Goal: Use online tool/utility: Utilize a website feature to perform a specific function

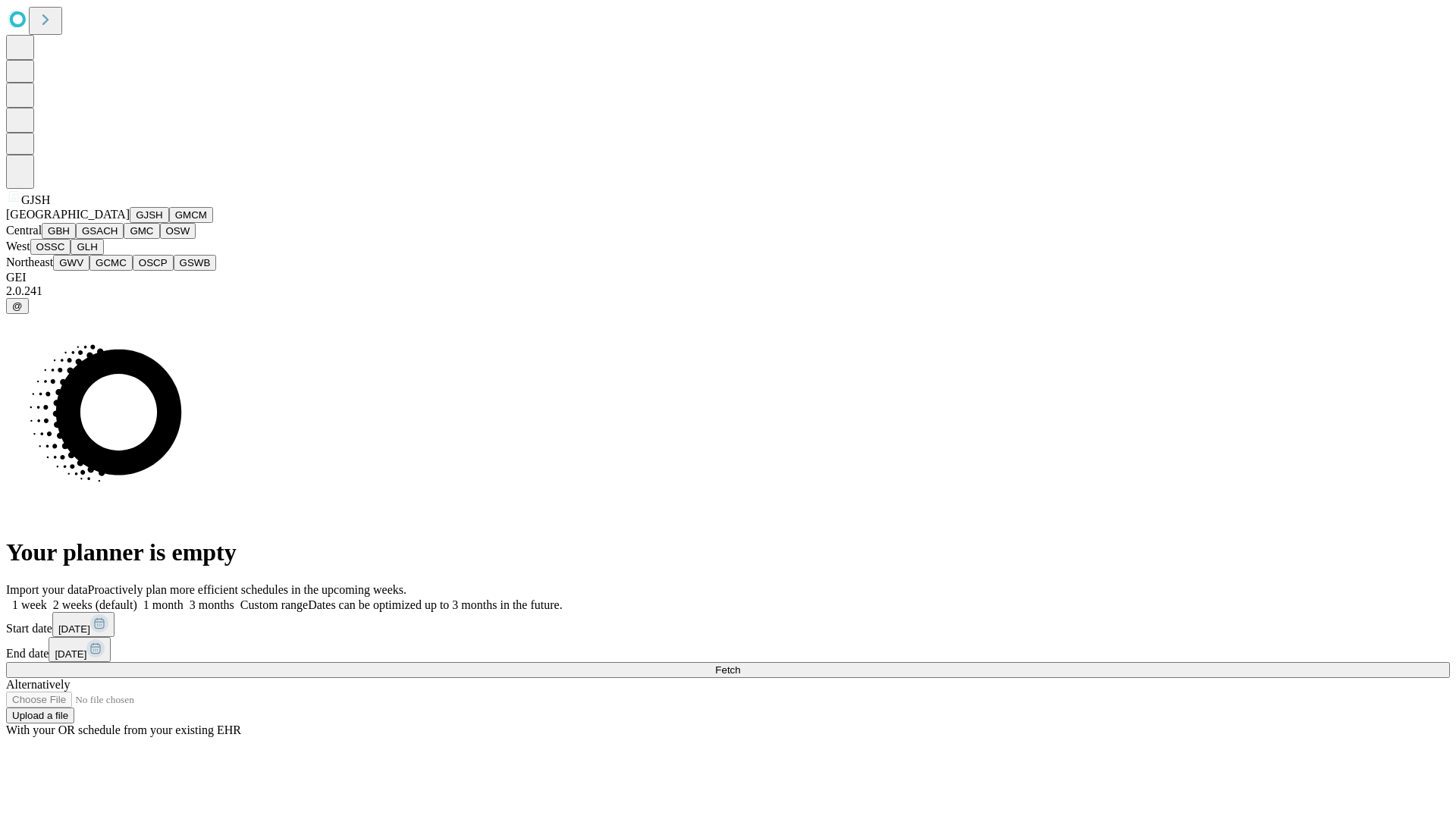
click at [130, 223] on button "GJSH" at bounding box center [150, 215] width 40 height 16
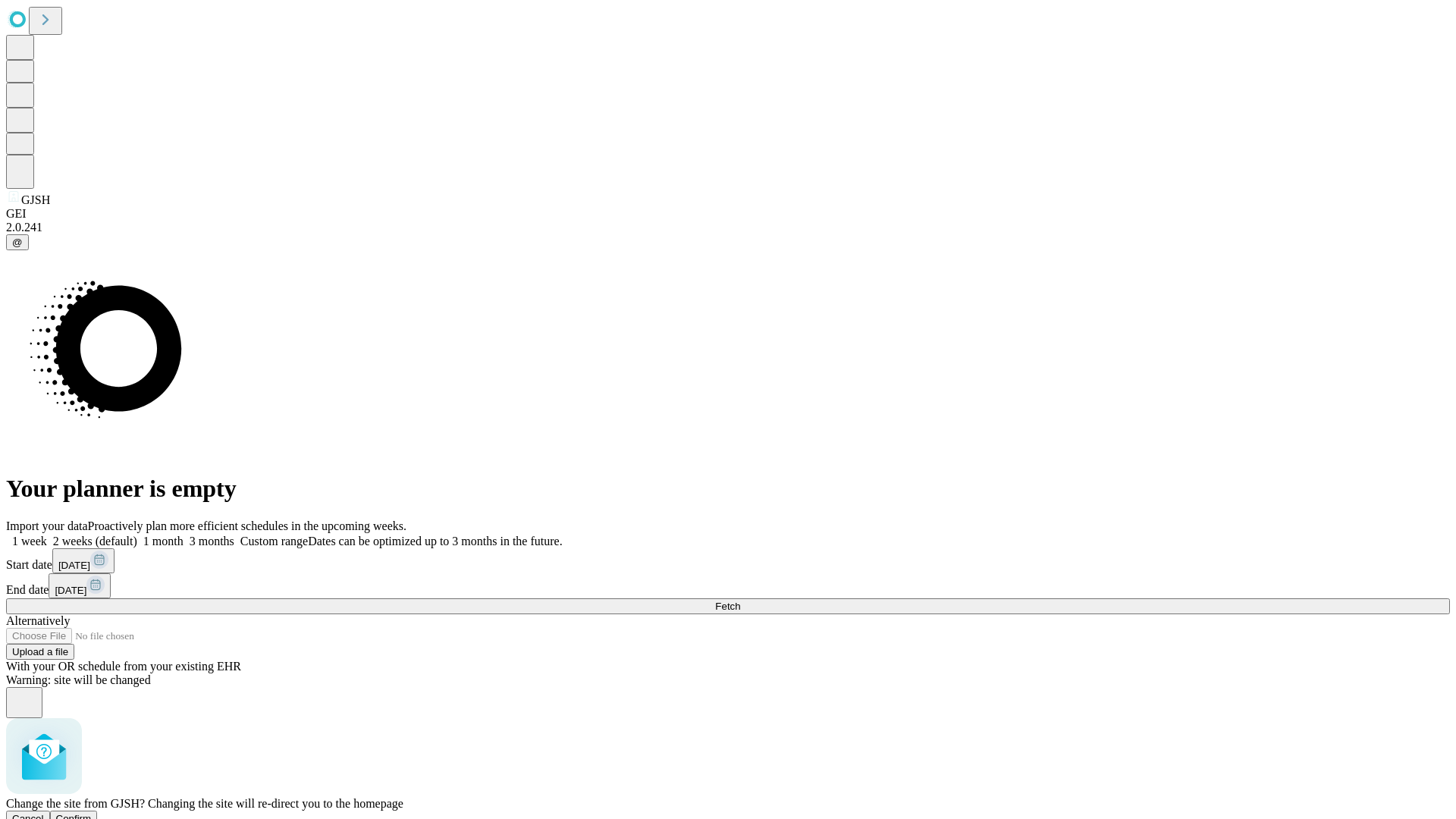
click at [92, 813] on span "Confirm" at bounding box center [74, 818] width 36 height 11
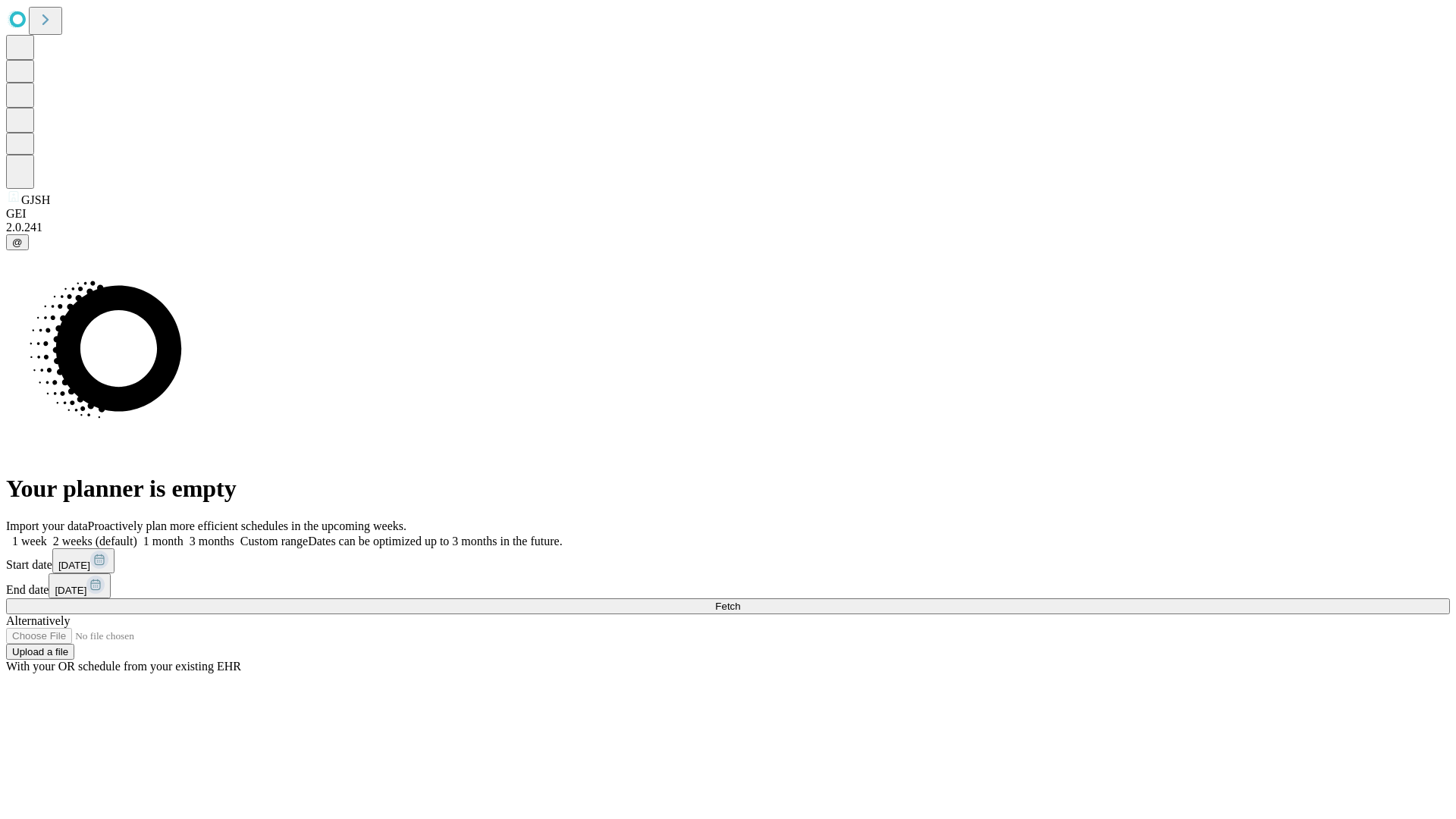
click at [183, 534] on label "1 month" at bounding box center [160, 540] width 47 height 13
click at [740, 601] on span "Fetch" at bounding box center [727, 606] width 25 height 11
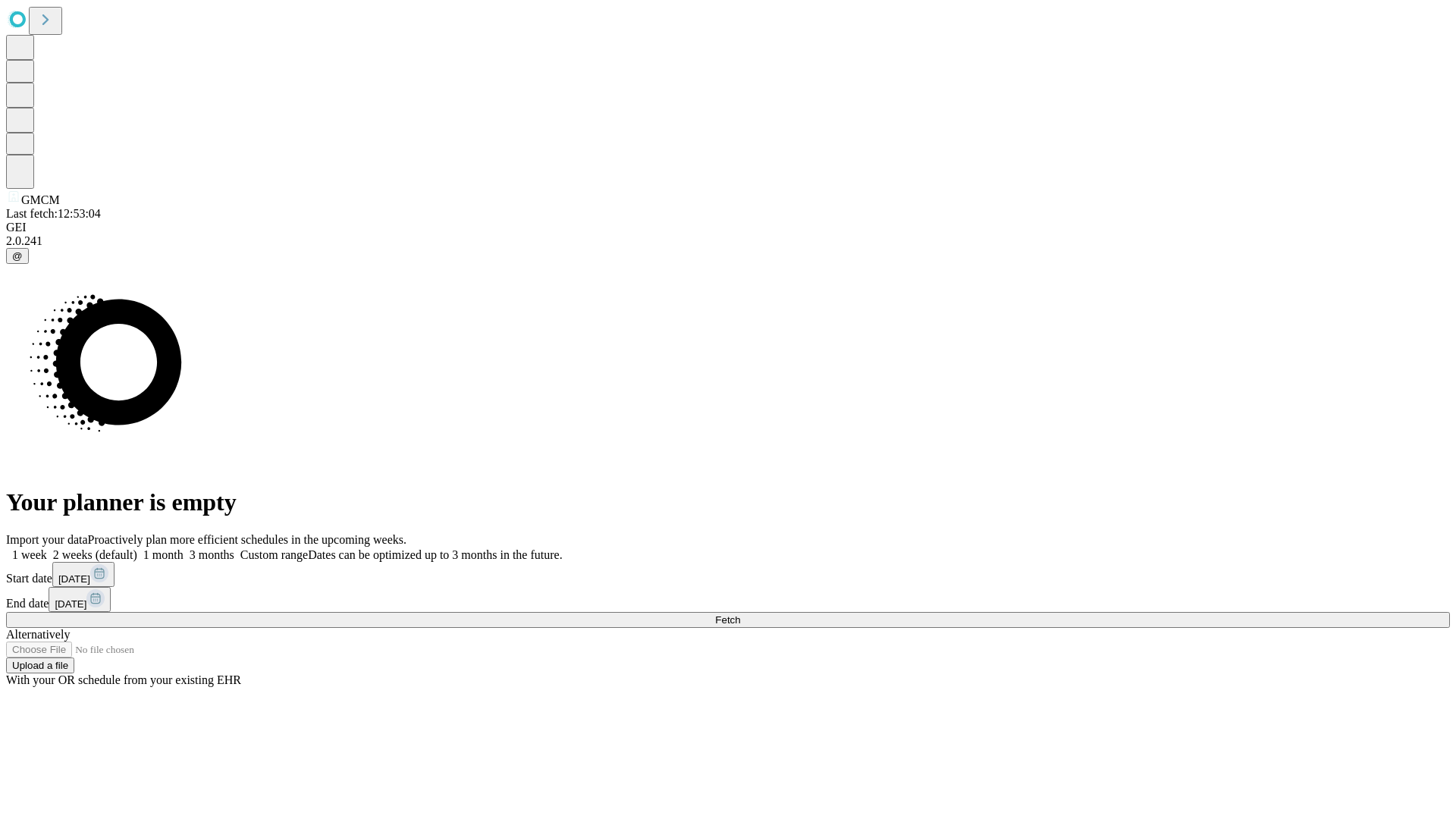
click at [183, 548] on label "1 month" at bounding box center [160, 554] width 47 height 13
click at [740, 614] on span "Fetch" at bounding box center [727, 619] width 25 height 11
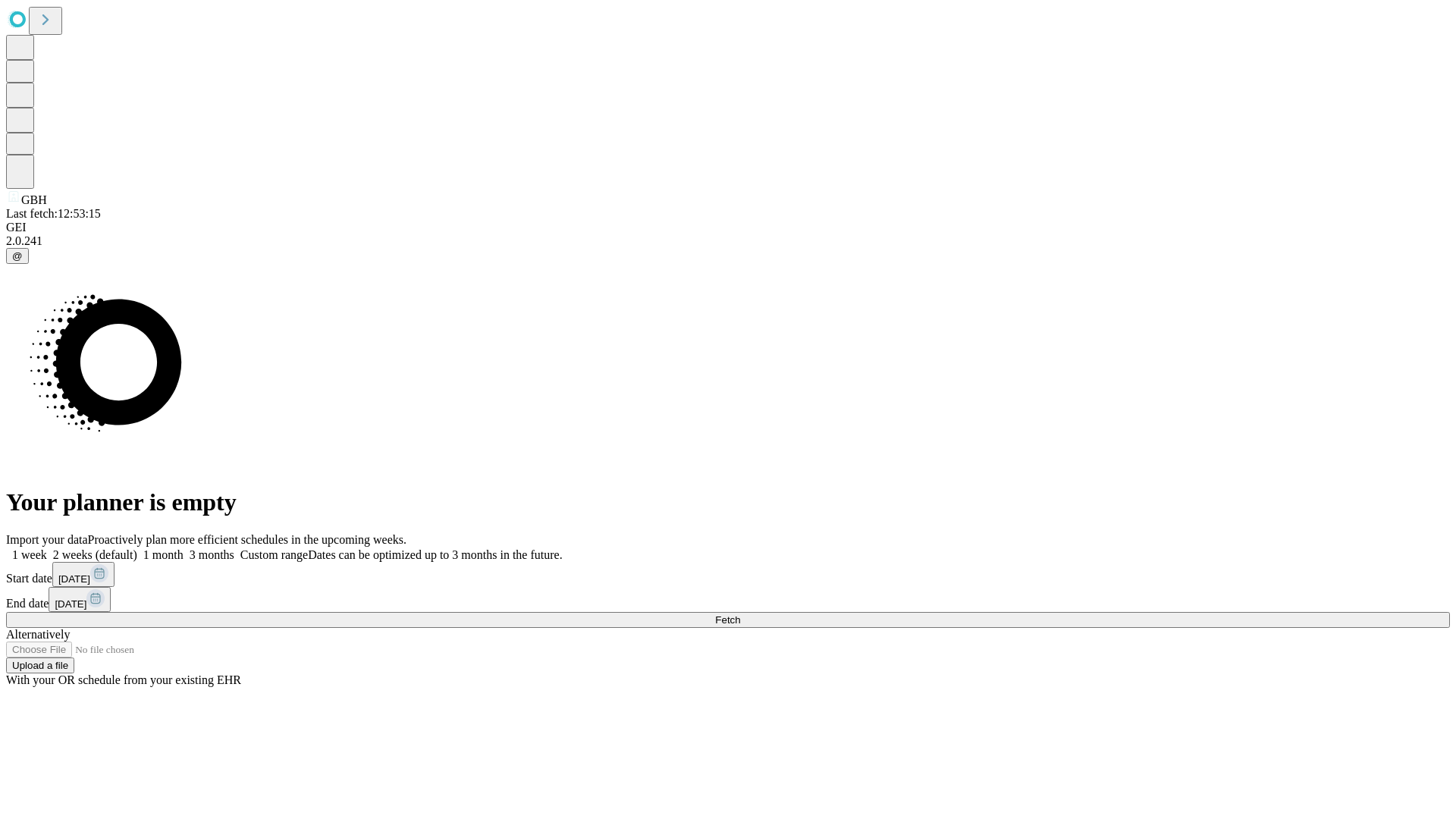
click at [183, 548] on label "1 month" at bounding box center [160, 554] width 47 height 13
click at [740, 614] on span "Fetch" at bounding box center [727, 619] width 25 height 11
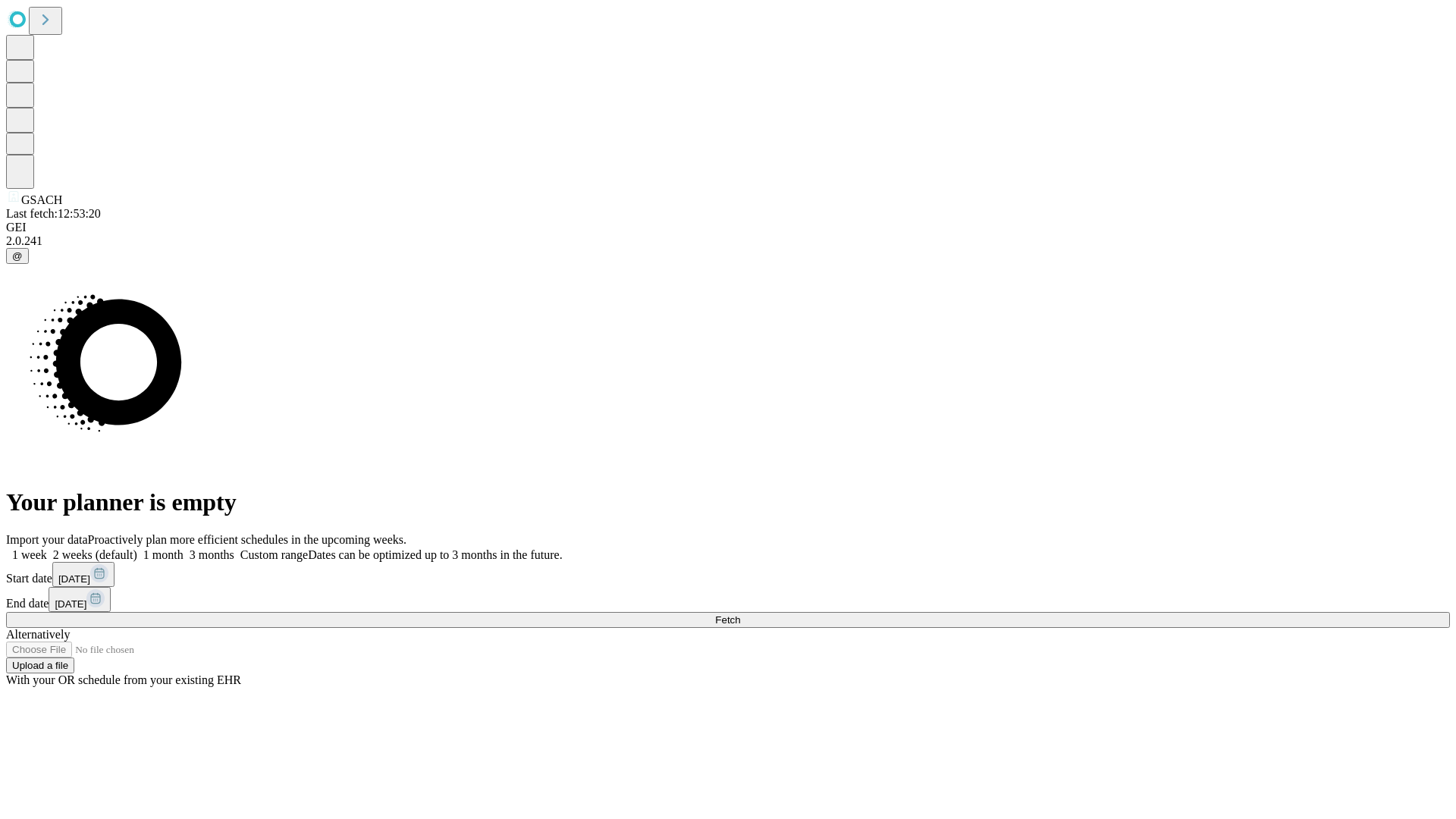
click at [183, 548] on label "1 month" at bounding box center [160, 554] width 47 height 13
click at [740, 614] on span "Fetch" at bounding box center [727, 619] width 25 height 11
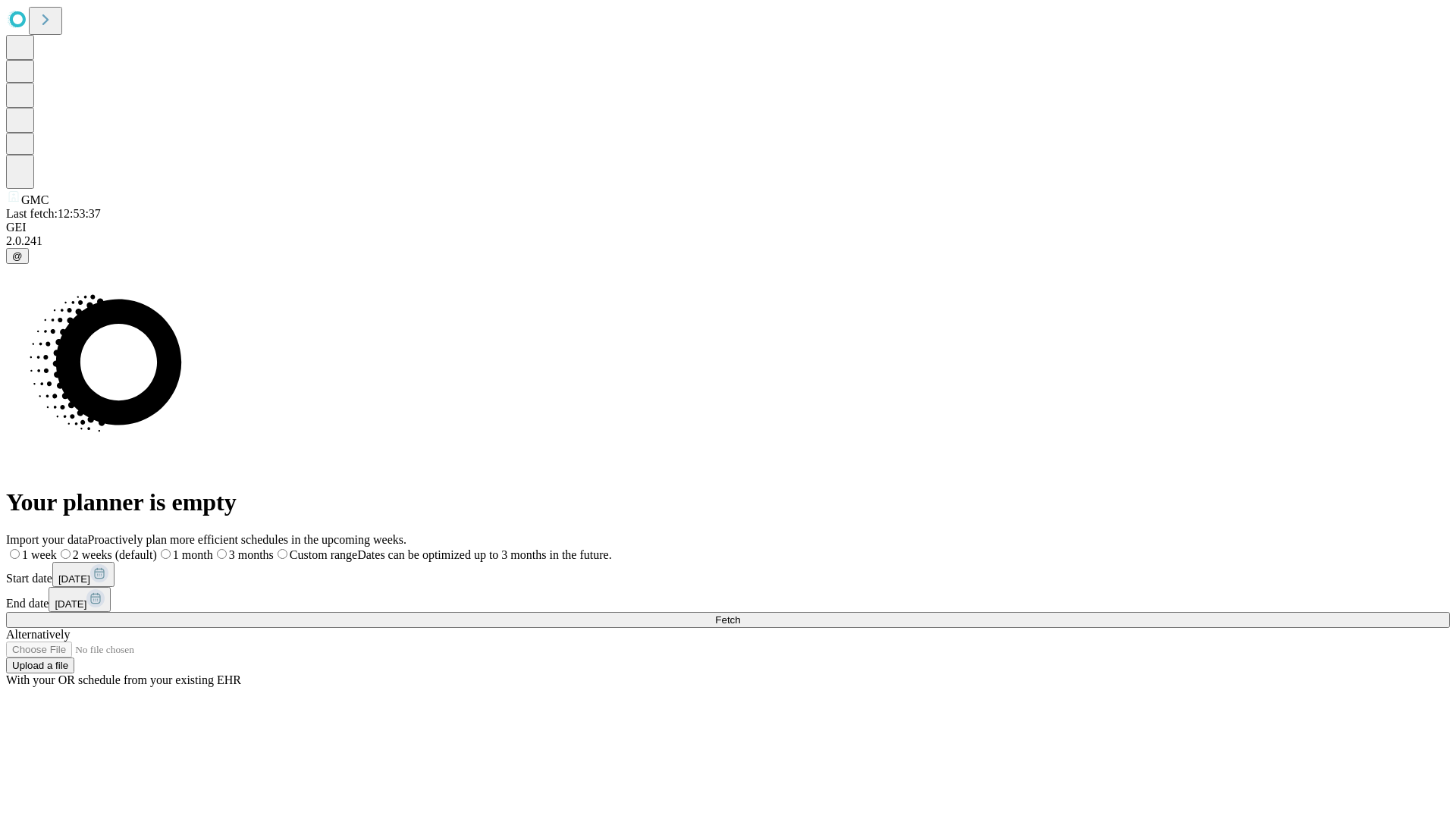
click at [213, 548] on label "1 month" at bounding box center [184, 554] width 57 height 13
click at [740, 614] on span "Fetch" at bounding box center [727, 619] width 25 height 11
click at [183, 548] on label "1 month" at bounding box center [160, 554] width 47 height 13
click at [740, 614] on span "Fetch" at bounding box center [727, 619] width 25 height 11
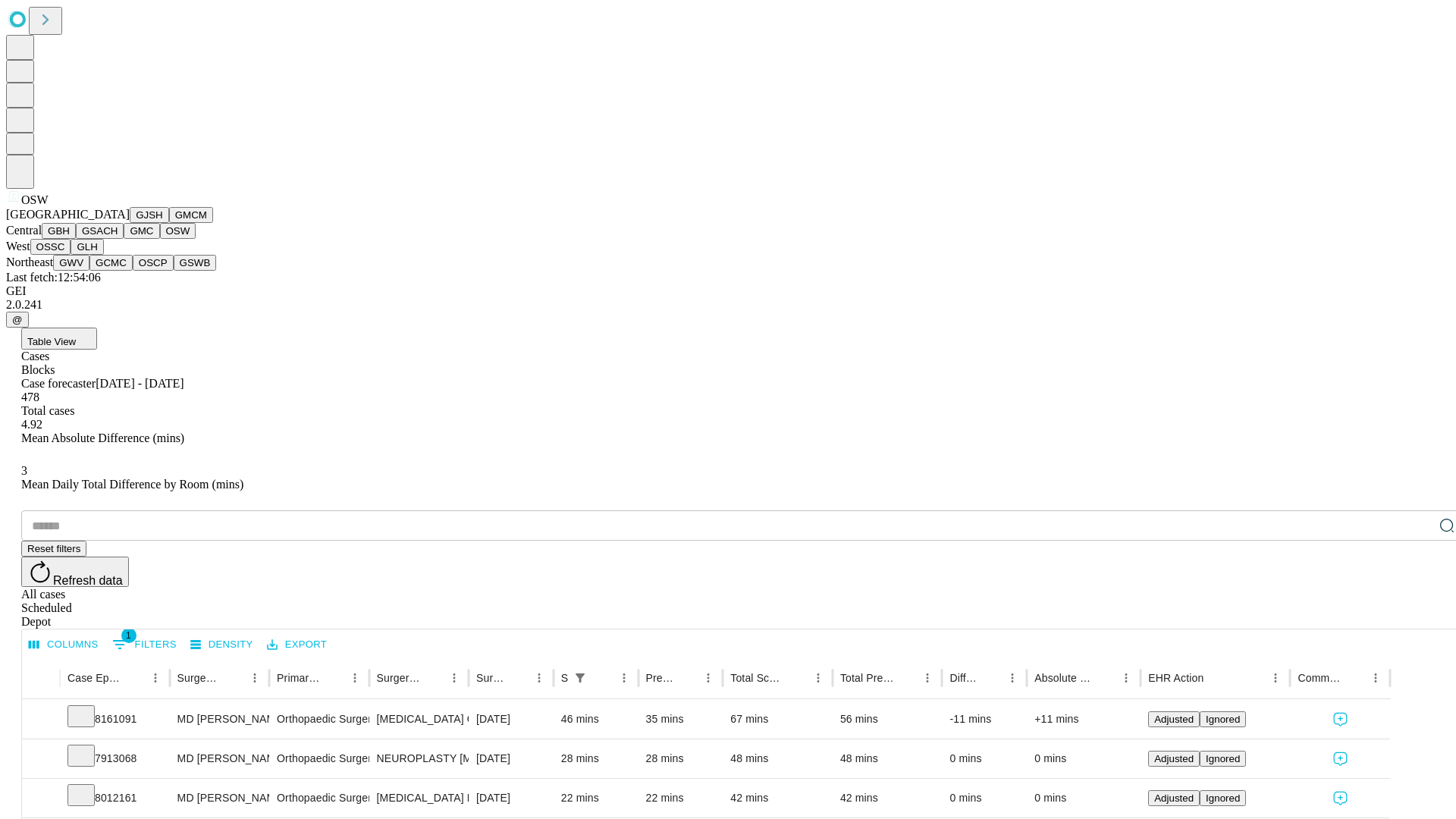
click at [71, 255] on button "OSSC" at bounding box center [51, 247] width 41 height 16
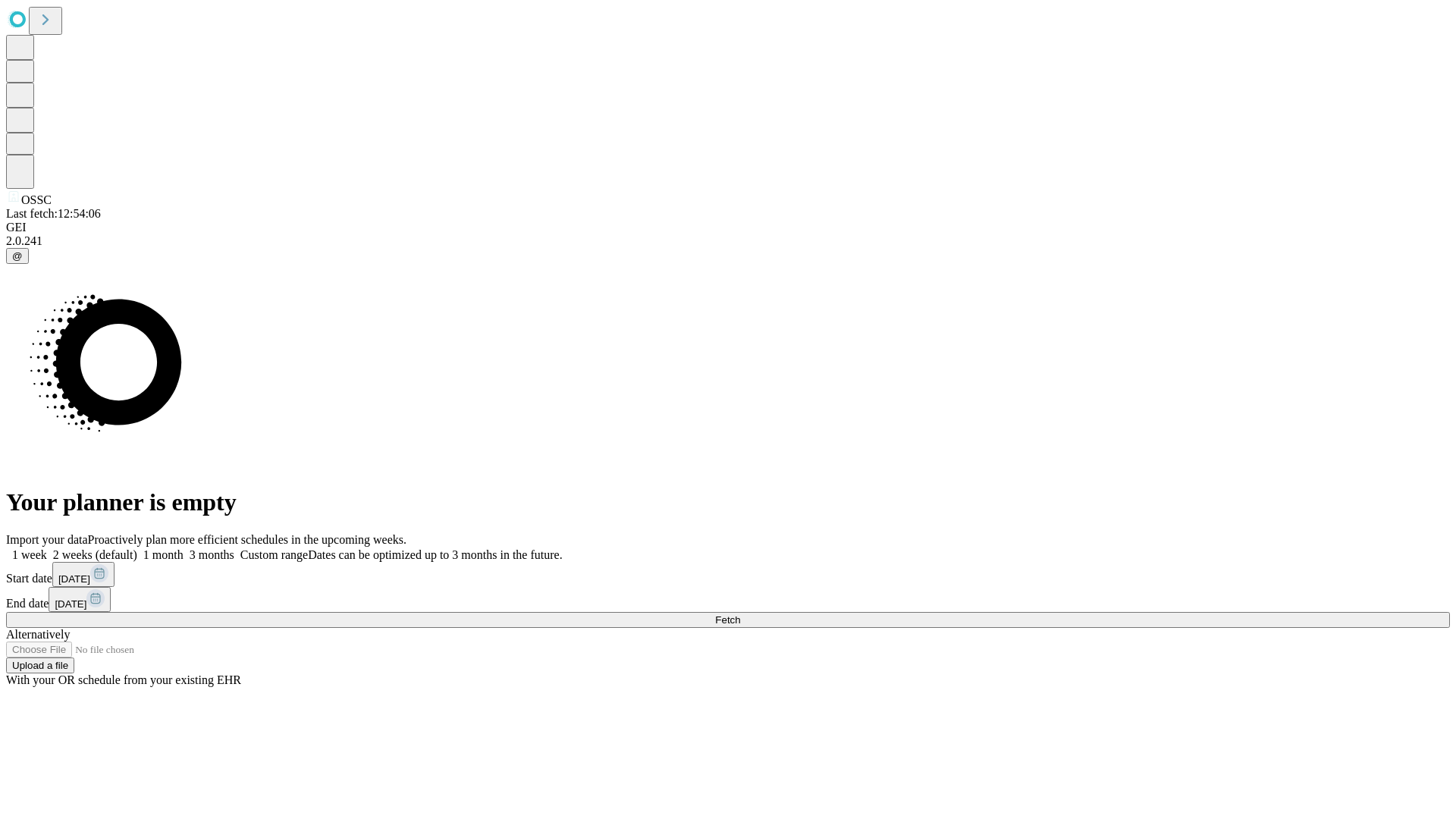
click at [740, 614] on span "Fetch" at bounding box center [727, 619] width 25 height 11
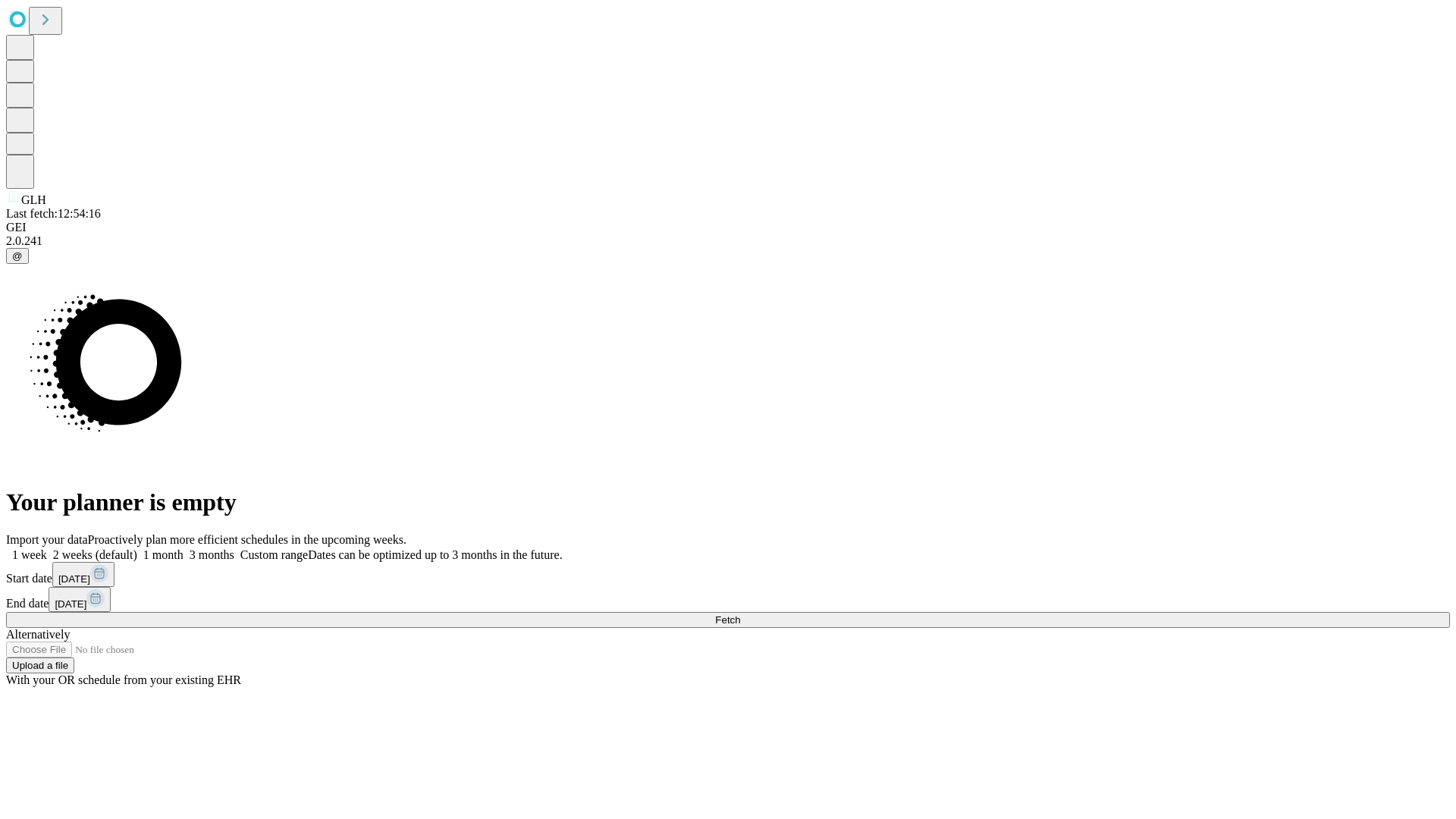
click at [183, 548] on label "1 month" at bounding box center [160, 554] width 47 height 13
click at [740, 614] on span "Fetch" at bounding box center [727, 619] width 25 height 11
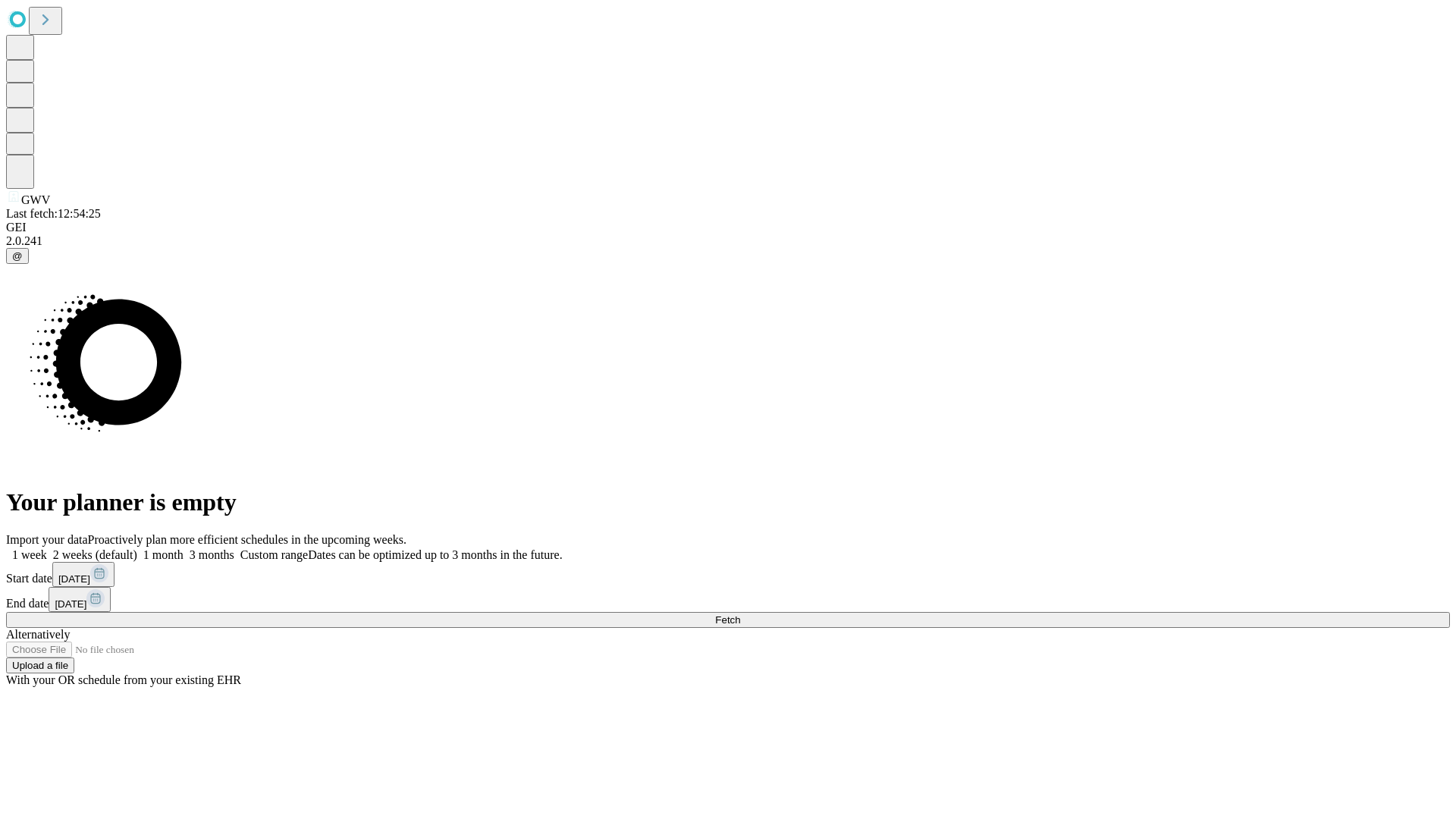
click at [183, 548] on label "1 month" at bounding box center [160, 554] width 47 height 13
click at [740, 614] on span "Fetch" at bounding box center [727, 619] width 25 height 11
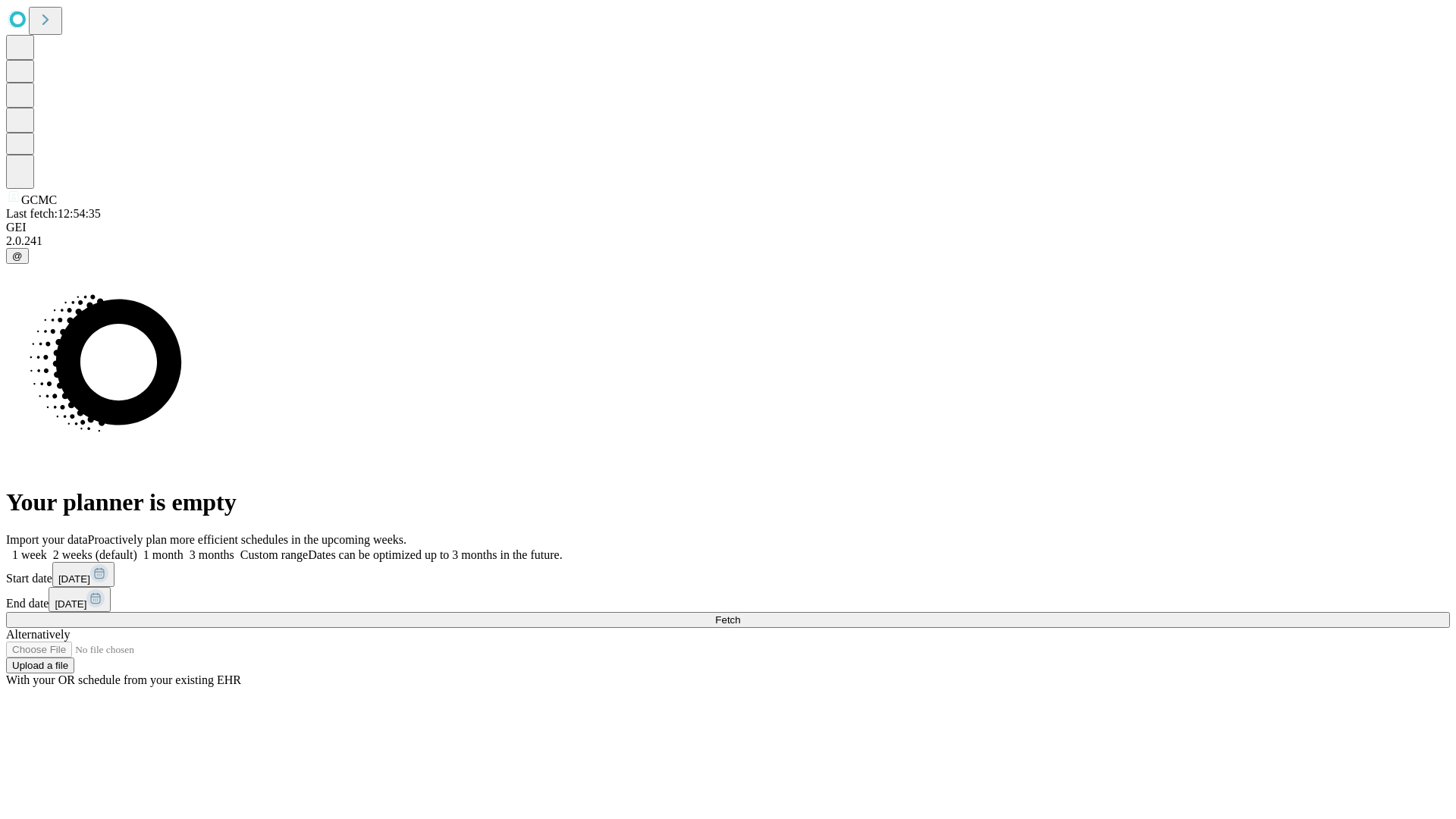
click at [183, 548] on label "1 month" at bounding box center [160, 554] width 47 height 13
click at [740, 614] on span "Fetch" at bounding box center [727, 619] width 25 height 11
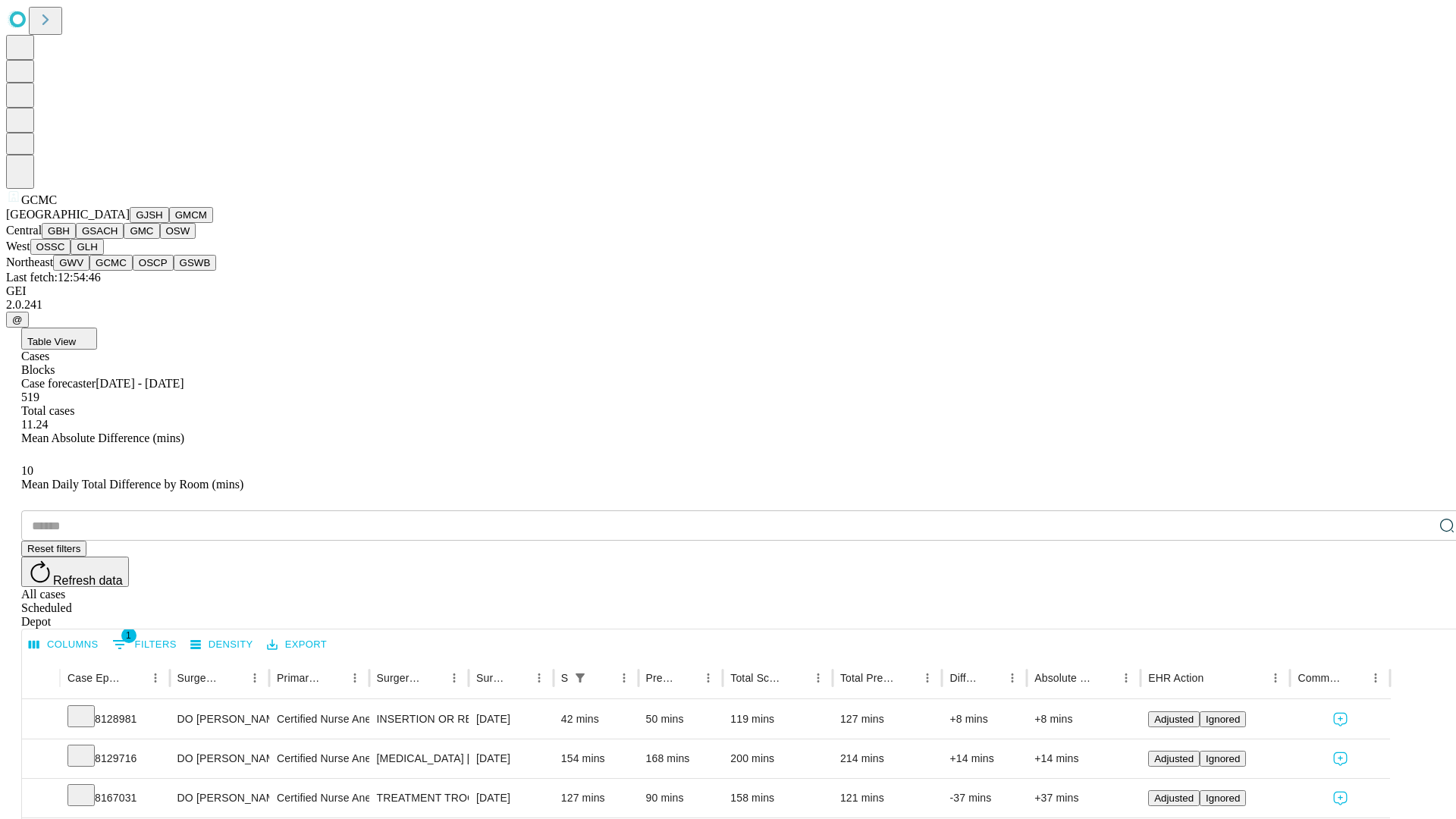
click at [133, 271] on button "OSCP" at bounding box center [153, 263] width 41 height 16
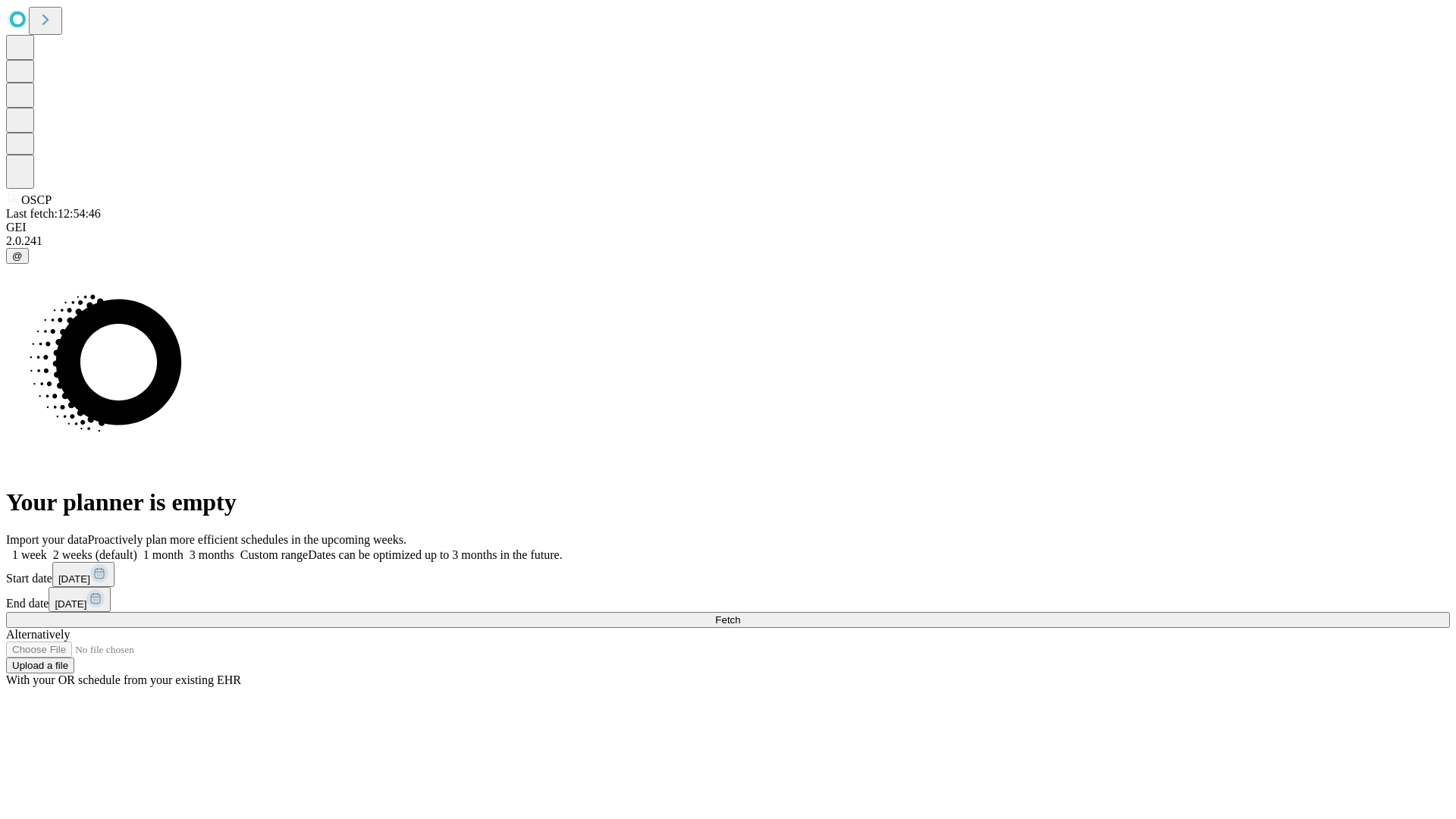
click at [183, 548] on label "1 month" at bounding box center [160, 554] width 47 height 13
click at [740, 614] on span "Fetch" at bounding box center [727, 619] width 25 height 11
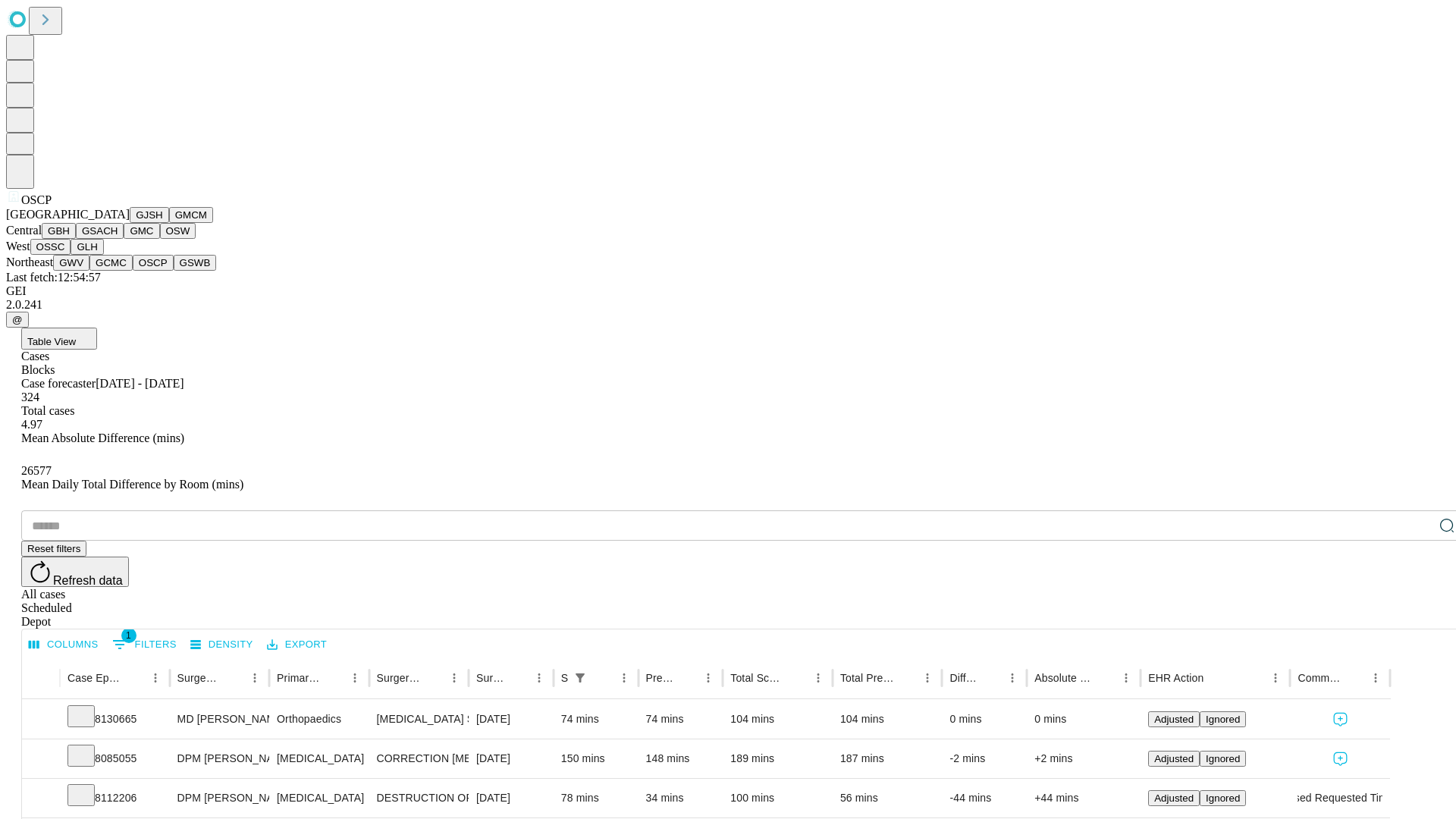
click at [174, 271] on button "GSWB" at bounding box center [195, 263] width 44 height 16
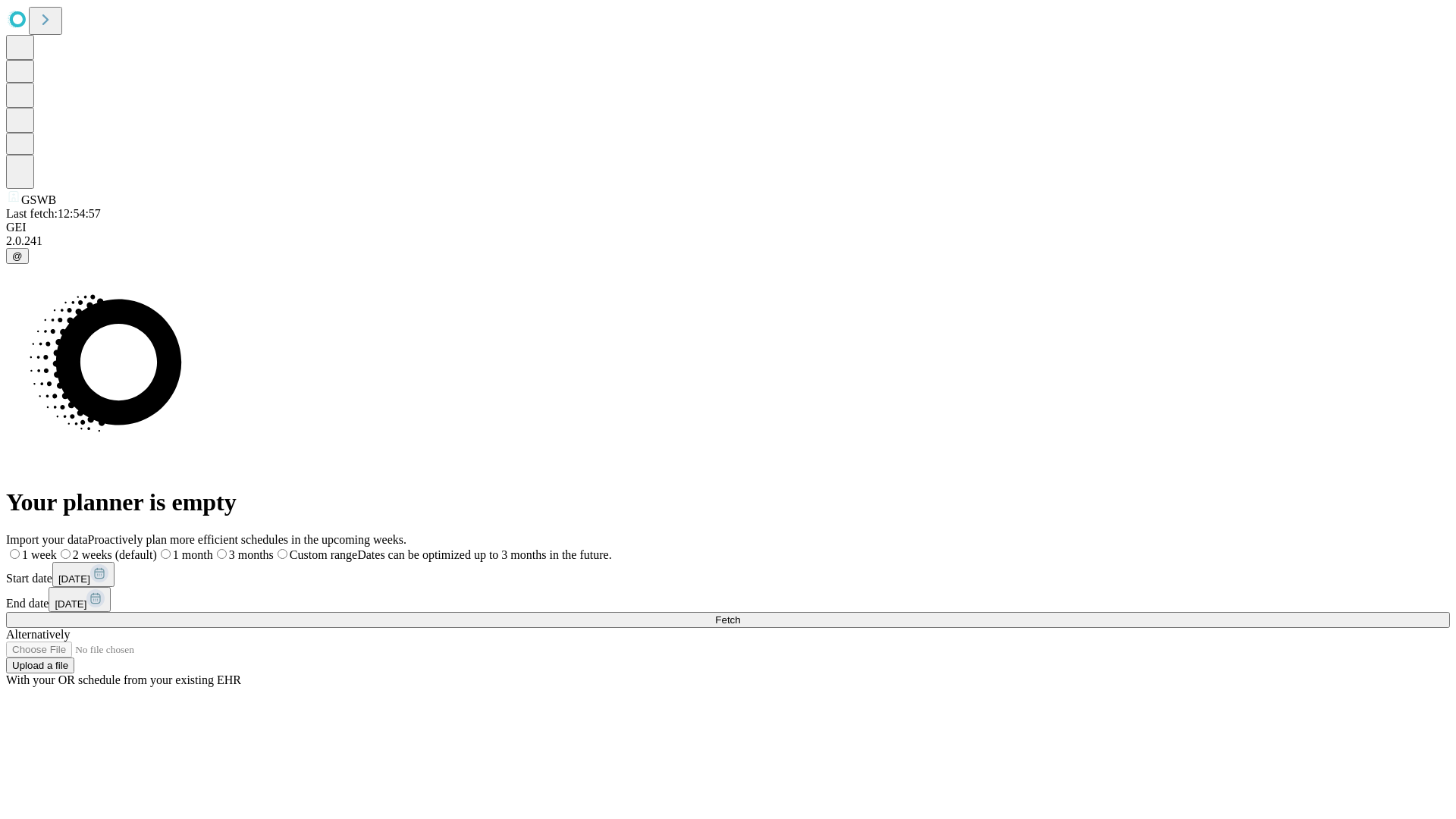
click at [213, 548] on label "1 month" at bounding box center [184, 554] width 57 height 13
click at [740, 614] on span "Fetch" at bounding box center [727, 619] width 25 height 11
